Goal: Task Accomplishment & Management: Manage account settings

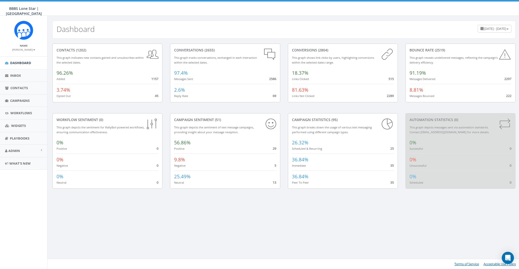
click at [25, 50] on small "[PERSON_NAME]" at bounding box center [23, 50] width 23 height 4
click at [25, 66] on link "Sign Out" at bounding box center [25, 64] width 40 height 6
